Goal: Task Accomplishment & Management: Manage account settings

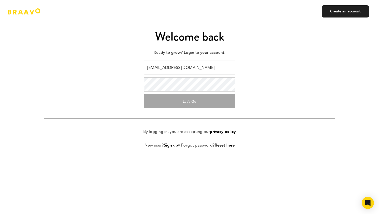
click at [193, 102] on button "Let's Go" at bounding box center [189, 101] width 91 height 14
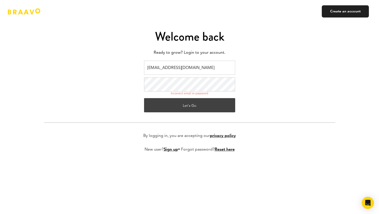
click at [190, 109] on button "Let's Go" at bounding box center [189, 105] width 91 height 14
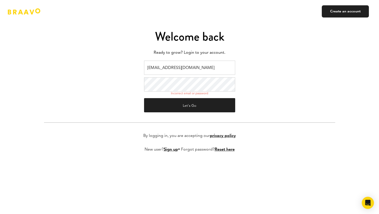
click at [206, 68] on input "[EMAIL_ADDRESS][DOMAIN_NAME]" at bounding box center [189, 67] width 91 height 14
type input "[EMAIL_ADDRESS][DOMAIN_NAME]"
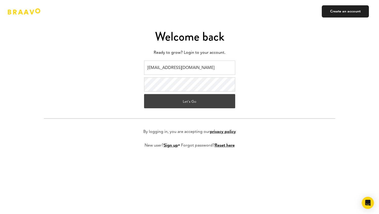
click at [192, 101] on button "Let's Go" at bounding box center [189, 101] width 91 height 14
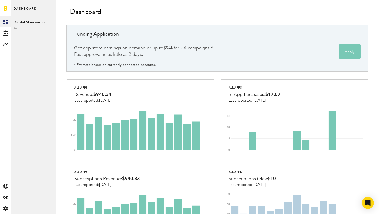
click at [167, 49] on span "$94K" at bounding box center [168, 48] width 10 height 5
click at [160, 50] on div "Get app store earnings on demand or up to $94K for UA campaigns.* Fast approval…" at bounding box center [143, 51] width 139 height 13
click at [135, 16] on div "Dashboard" at bounding box center [217, 16] width 308 height 17
